Goal: Transaction & Acquisition: Purchase product/service

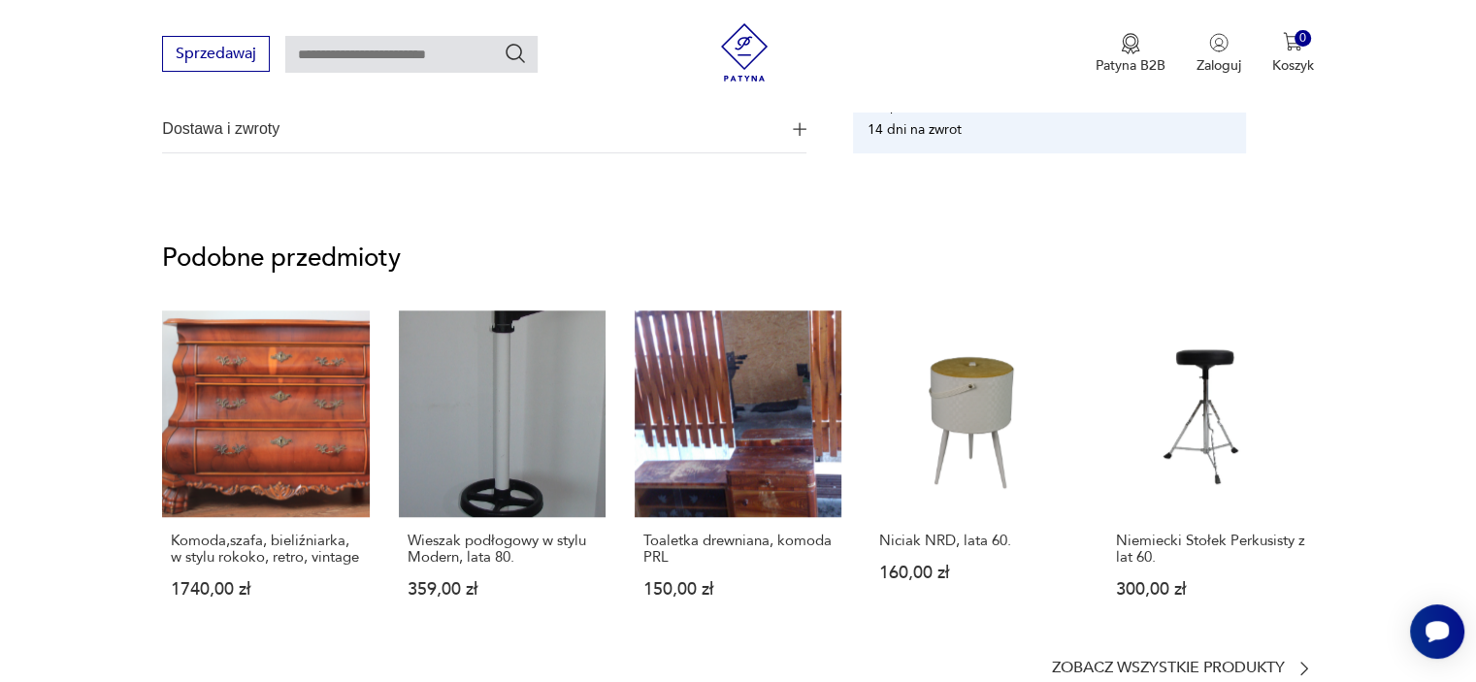
scroll to position [1261, 0]
click at [765, 471] on link "Toaletka drewniana, komoda PRL 150,00 zł" at bounding box center [738, 471] width 207 height 325
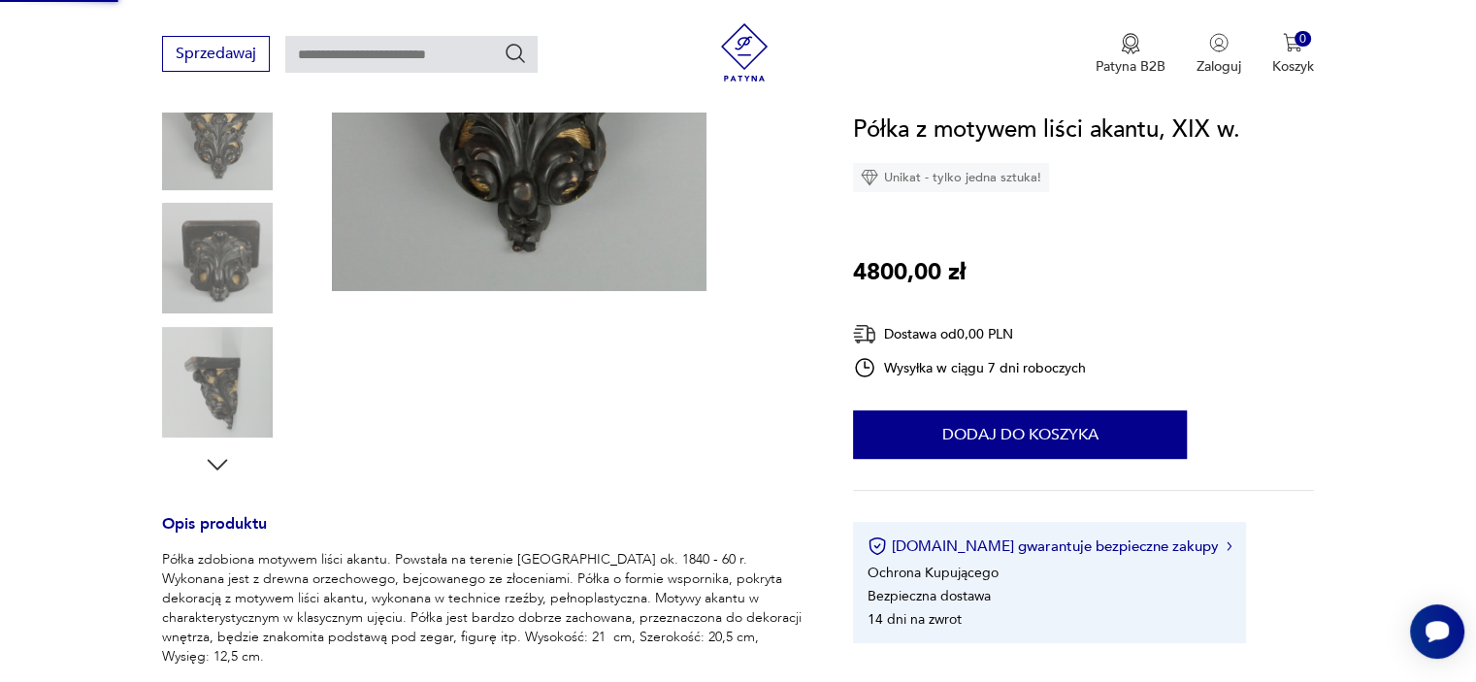
scroll to position [155, 0]
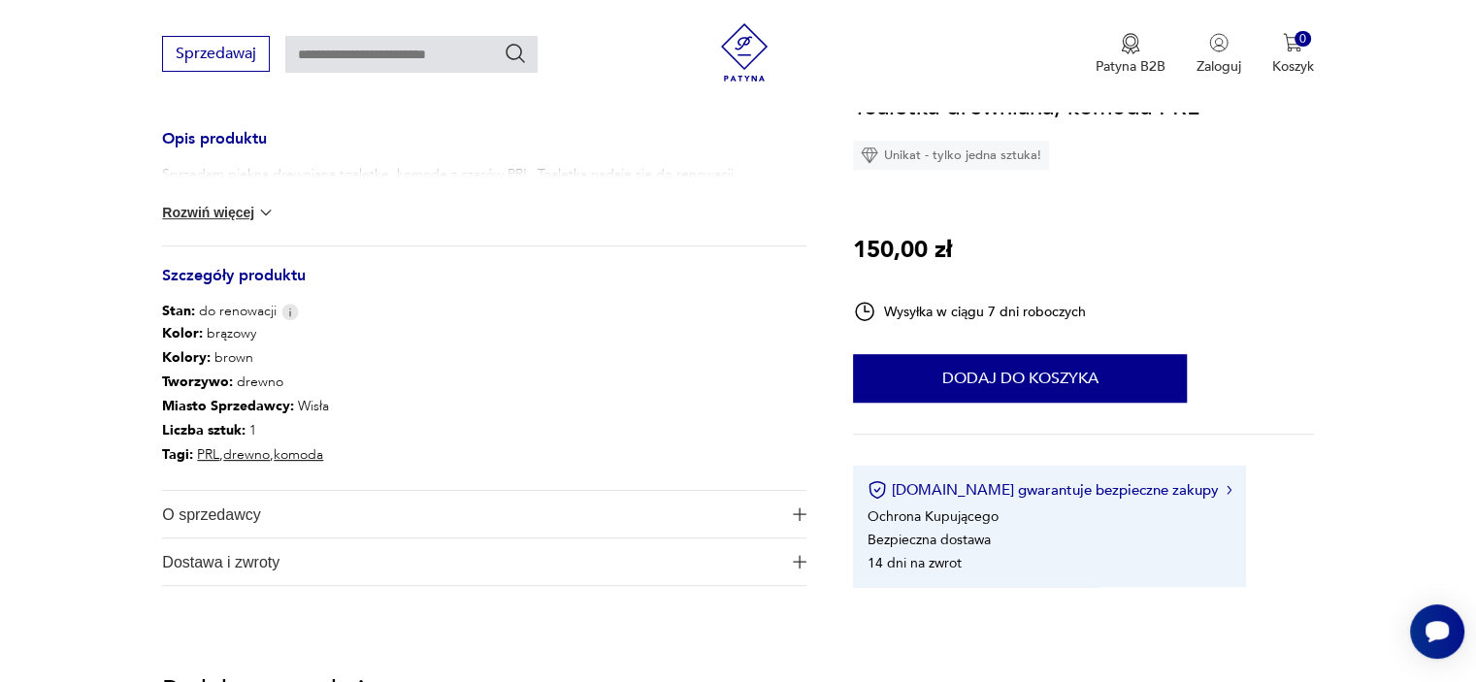
scroll to position [388, 0]
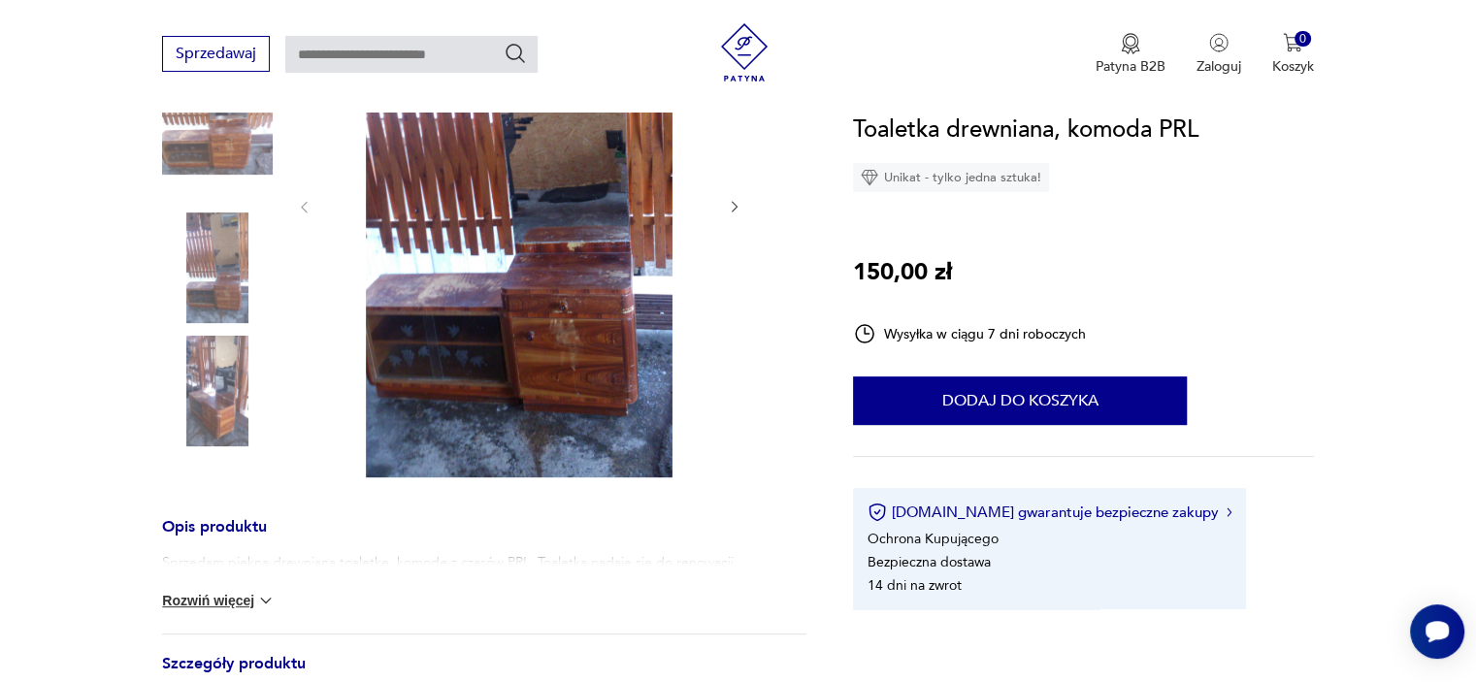
click at [214, 591] on button "Rozwiń więcej" at bounding box center [218, 600] width 113 height 19
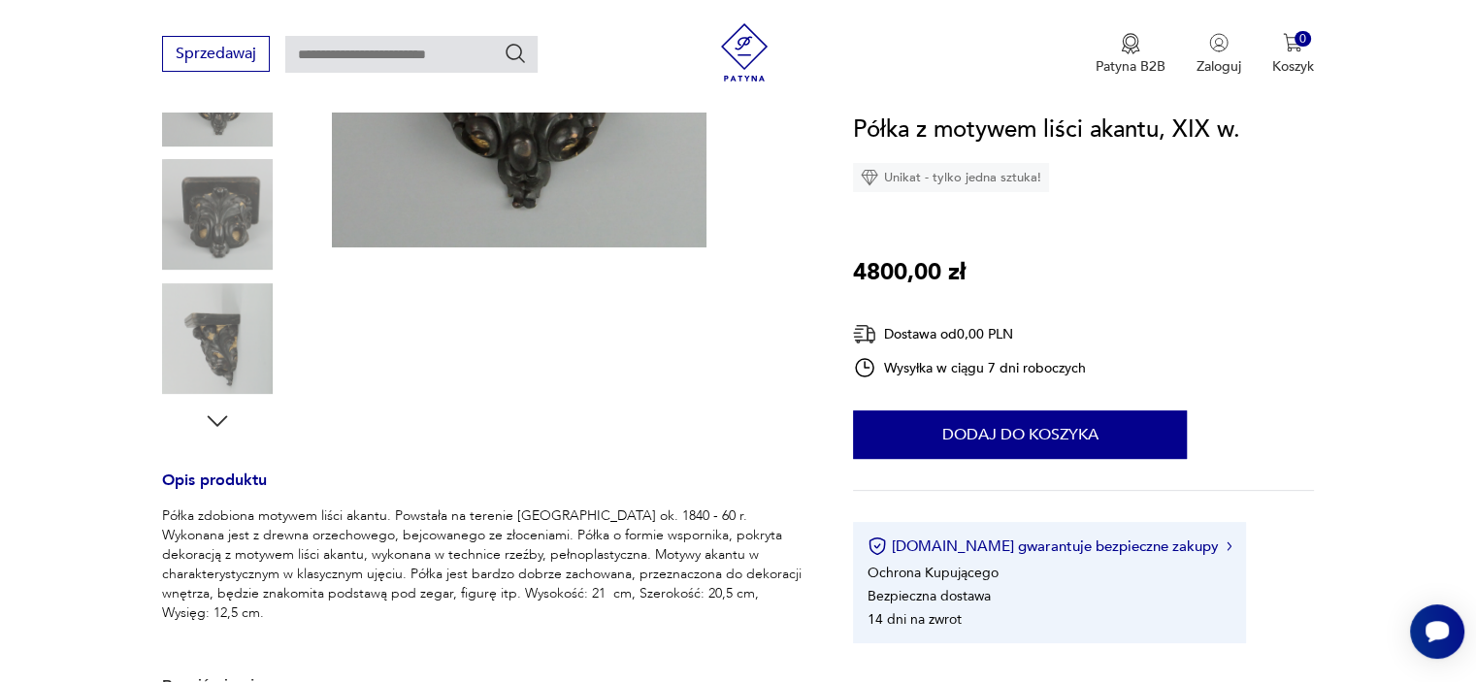
scroll to position [449, 0]
